Goal: Information Seeking & Learning: Learn about a topic

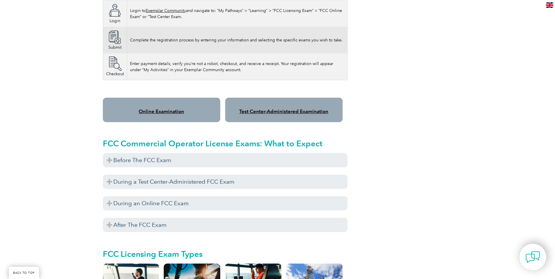
scroll to position [437, 0]
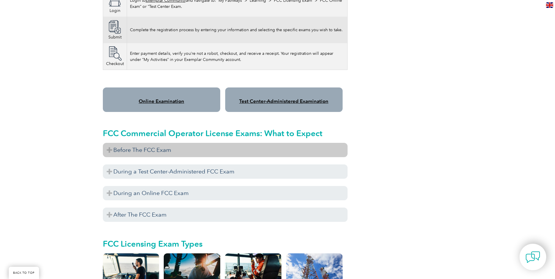
click at [115, 143] on h3 "Before The FCC Exam" at bounding box center [225, 150] width 245 height 14
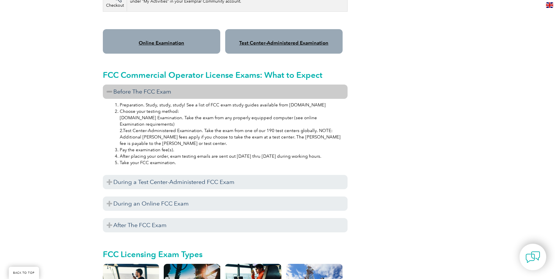
scroll to position [524, 0]
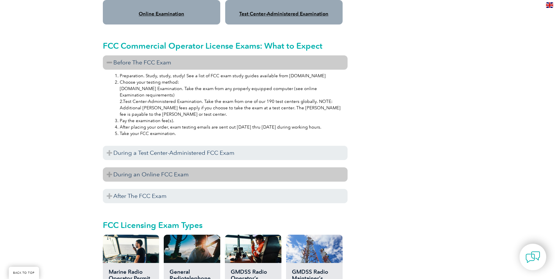
click at [112, 170] on h3 "During an Online FCC Exam" at bounding box center [225, 174] width 245 height 14
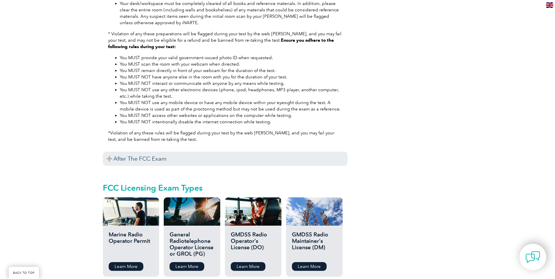
scroll to position [815, 0]
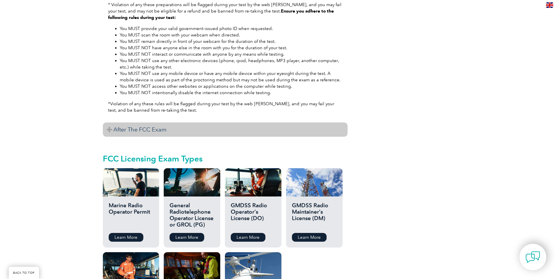
click at [121, 122] on h3 "After The FCC Exam" at bounding box center [225, 129] width 245 height 14
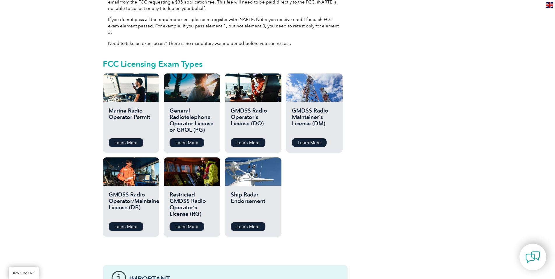
scroll to position [990, 0]
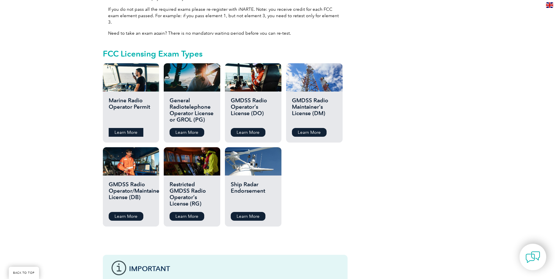
click at [129, 128] on link "Learn More" at bounding box center [126, 132] width 35 height 9
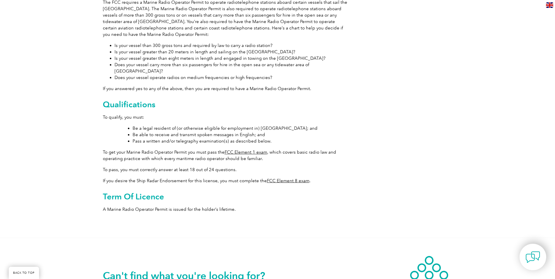
scroll to position [175, 0]
click at [256, 149] on link "FCC Element 1 exam" at bounding box center [245, 151] width 43 height 5
